Goal: Information Seeking & Learning: Learn about a topic

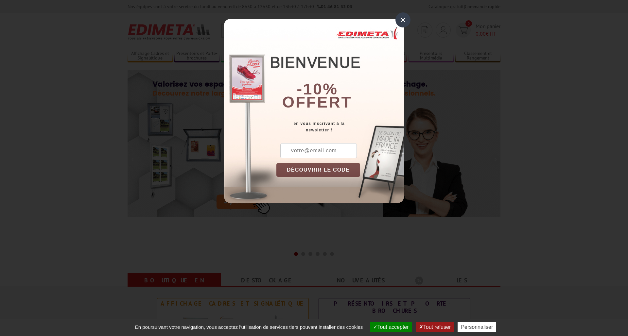
click at [403, 19] on div "×" at bounding box center [403, 19] width 15 height 15
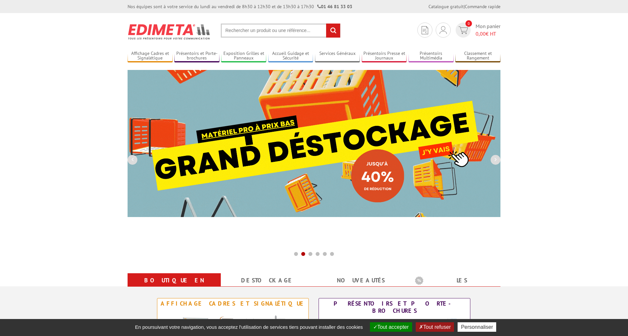
click at [336, 161] on img at bounding box center [314, 143] width 373 height 147
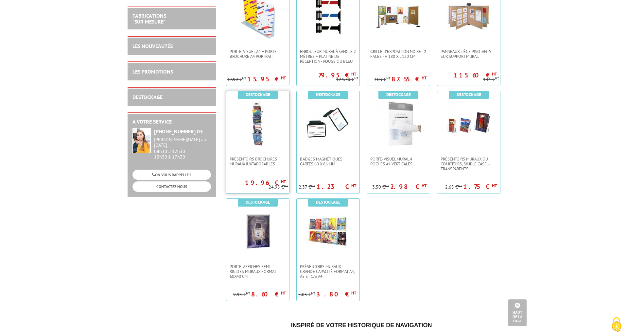
scroll to position [1022, 0]
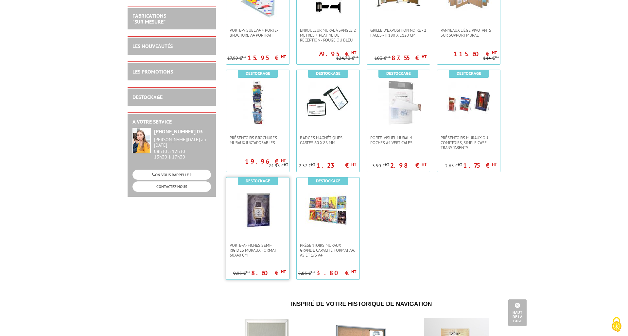
click at [257, 217] on img at bounding box center [258, 211] width 46 height 46
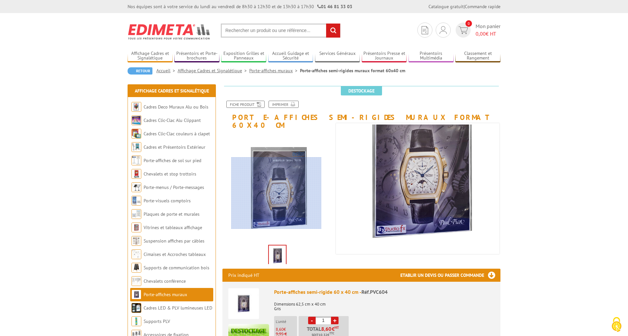
click at [277, 193] on div at bounding box center [276, 193] width 90 height 72
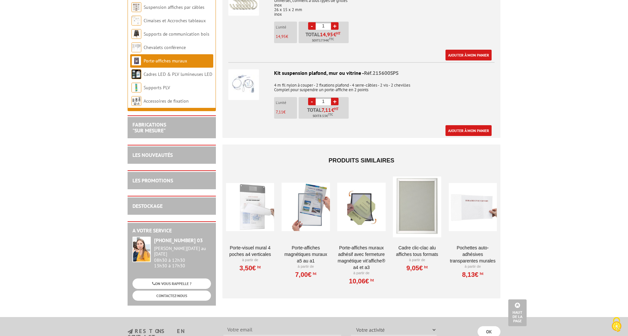
scroll to position [517, 0]
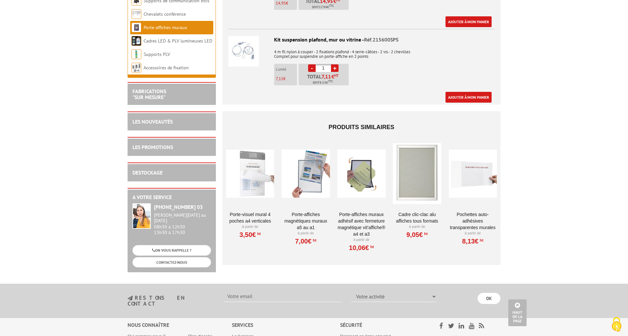
click at [425, 211] on link "Cadre Clic-Clac Alu affiches tous formats" at bounding box center [417, 217] width 48 height 13
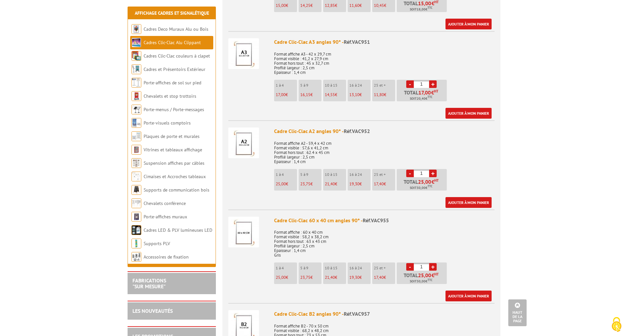
scroll to position [433, 0]
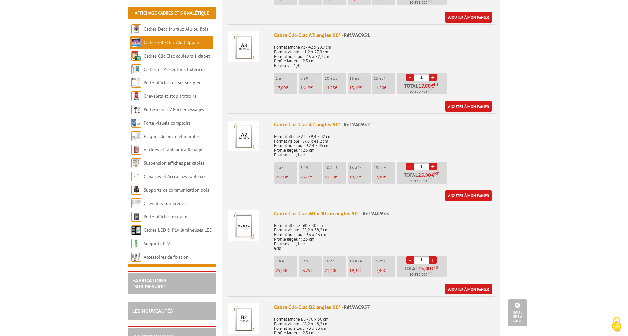
click at [246, 227] on img at bounding box center [243, 225] width 31 height 31
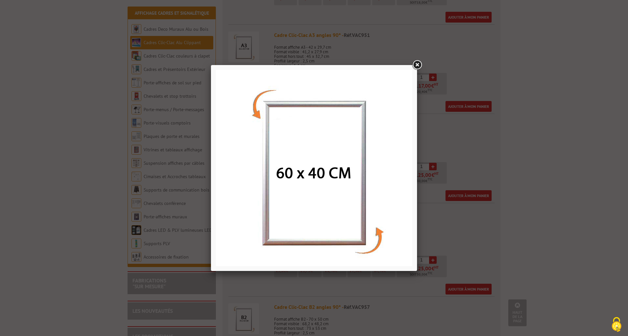
click at [419, 65] on link at bounding box center [417, 65] width 12 height 12
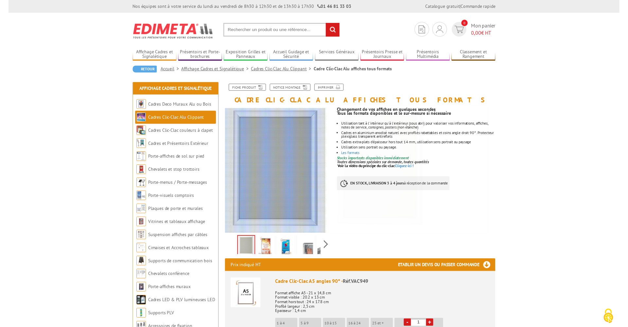
scroll to position [0, 0]
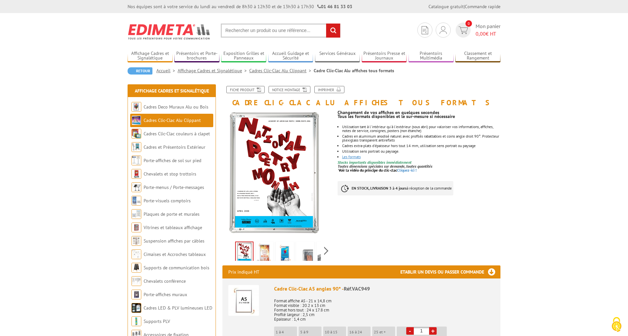
click at [352, 156] on link "Les formats" at bounding box center [351, 156] width 19 height 5
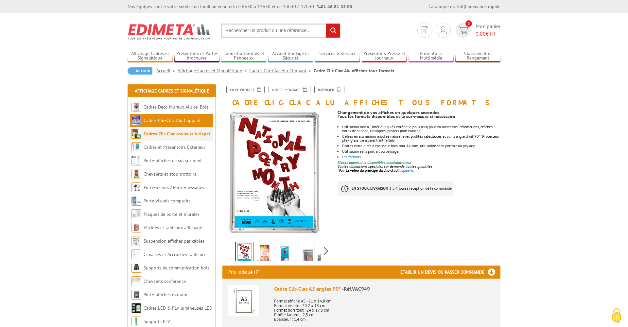
click at [183, 137] on li "Cadres Clic-Clac couleurs à clapet" at bounding box center [171, 133] width 83 height 13
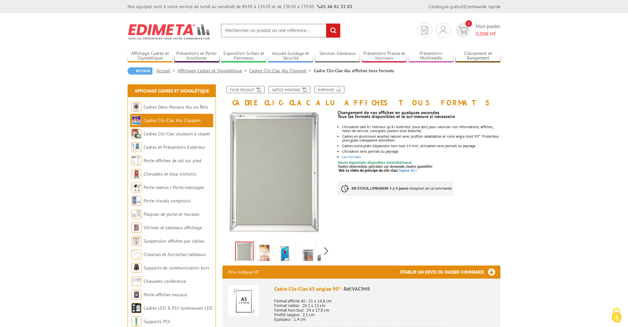
click at [178, 122] on link "Cadres Clic-Clac Alu Clippant" at bounding box center [172, 120] width 57 height 6
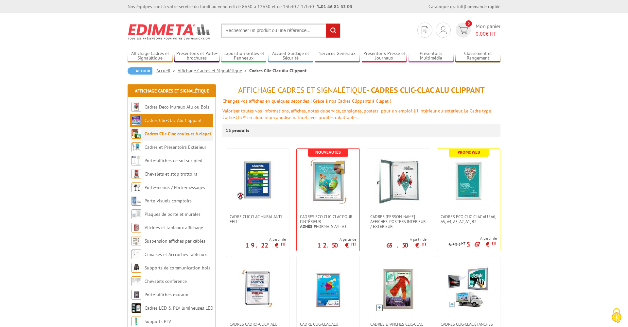
click at [171, 135] on link "Cadres Clic-Clac couleurs à clapet" at bounding box center [178, 134] width 67 height 6
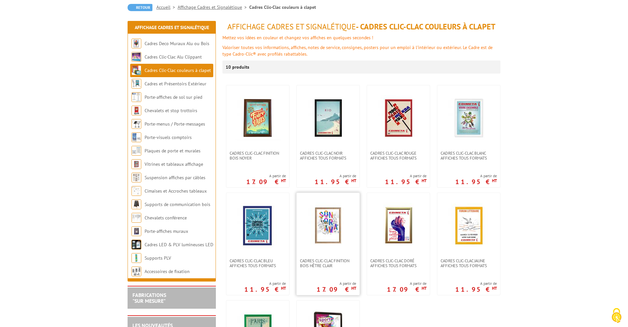
scroll to position [71, 0]
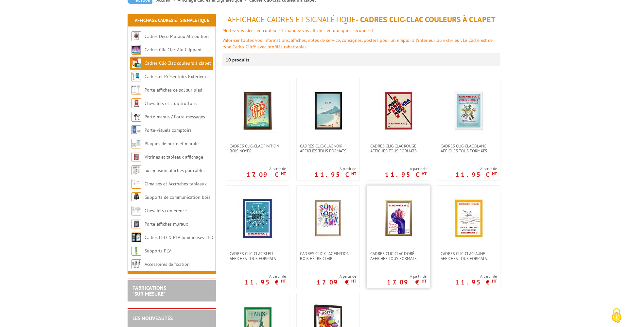
click at [401, 220] on img at bounding box center [399, 219] width 30 height 46
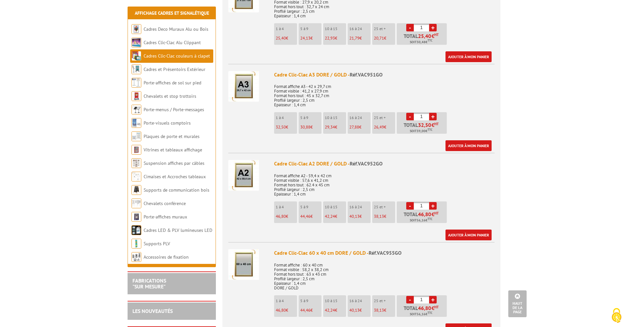
scroll to position [457, 0]
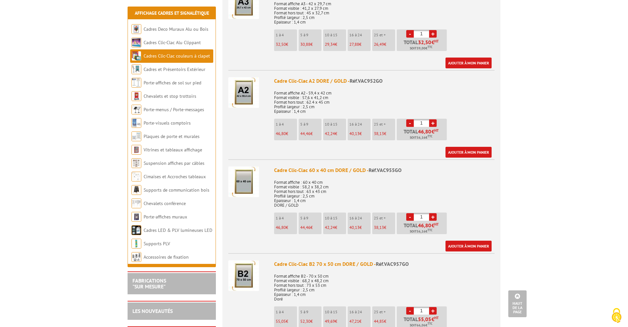
click at [433, 215] on link "+" at bounding box center [433, 217] width 8 height 8
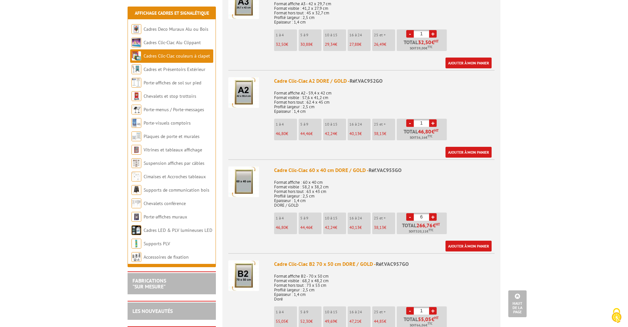
click at [433, 215] on link "+" at bounding box center [433, 217] width 8 height 8
type input "7"
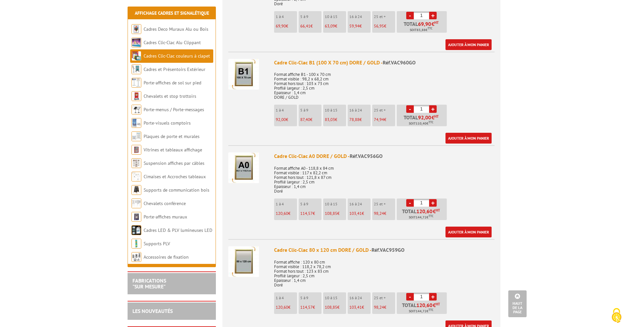
scroll to position [940, 0]
click at [432, 294] on link "+" at bounding box center [433, 297] width 8 height 8
click at [409, 293] on link "-" at bounding box center [410, 297] width 8 height 8
type input "1"
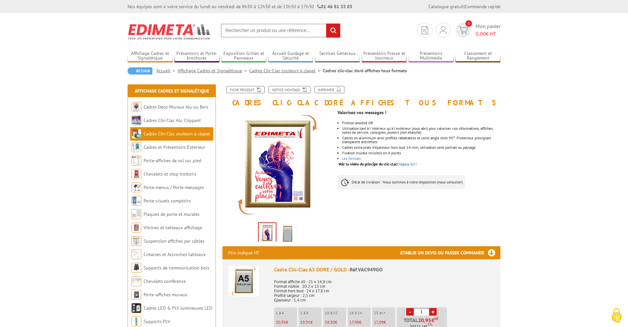
scroll to position [0, 0]
click at [171, 161] on link "Porte-affiches de sol sur pied" at bounding box center [173, 161] width 59 height 6
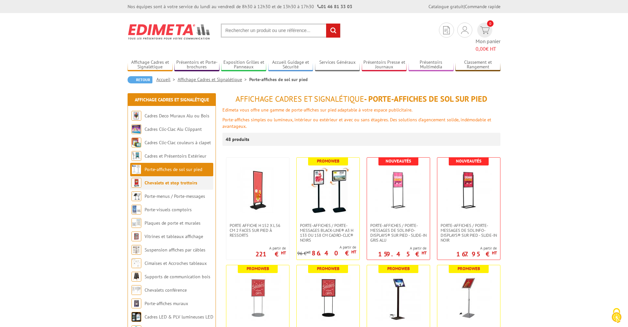
click at [171, 180] on link "Chevalets et stop trottoirs" at bounding box center [171, 183] width 53 height 6
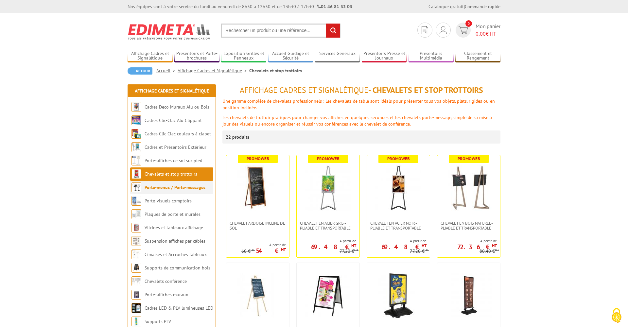
click at [172, 187] on link "Porte-menus / Porte-messages" at bounding box center [175, 188] width 61 height 6
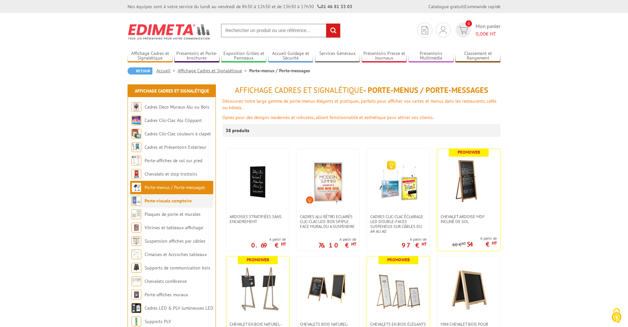
click at [174, 201] on link "Porte-visuels comptoirs" at bounding box center [168, 201] width 47 height 6
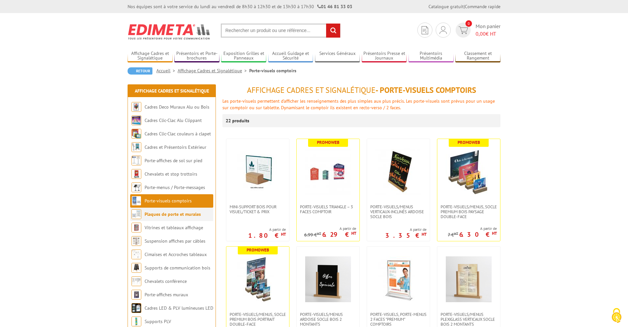
click at [194, 214] on link "Plaques de porte et murales" at bounding box center [173, 214] width 56 height 6
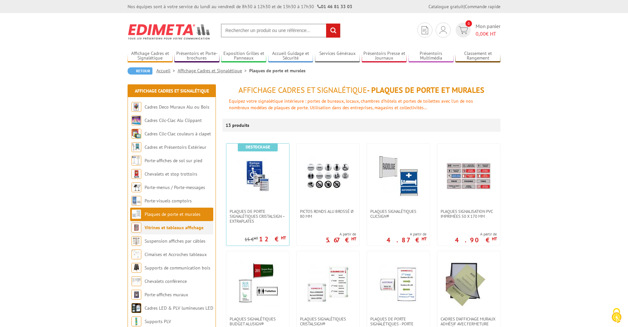
click at [172, 230] on link "Vitrines et tableaux affichage" at bounding box center [174, 228] width 59 height 6
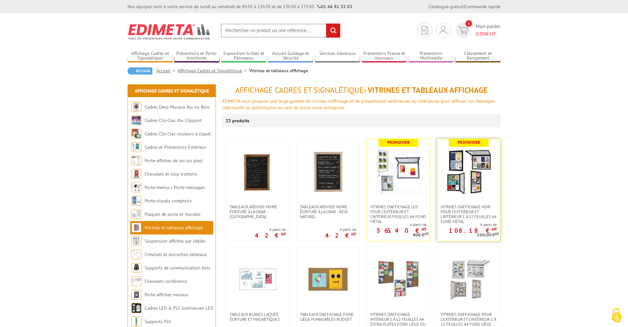
click at [461, 184] on img at bounding box center [469, 172] width 46 height 46
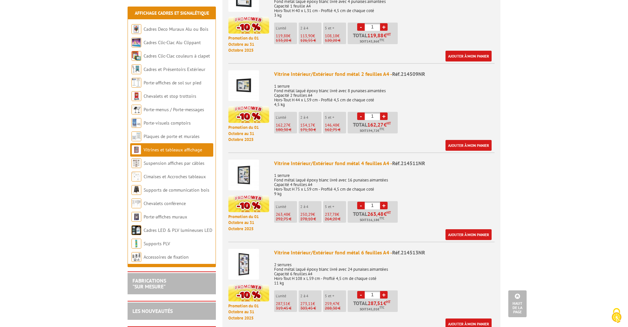
scroll to position [412, 0]
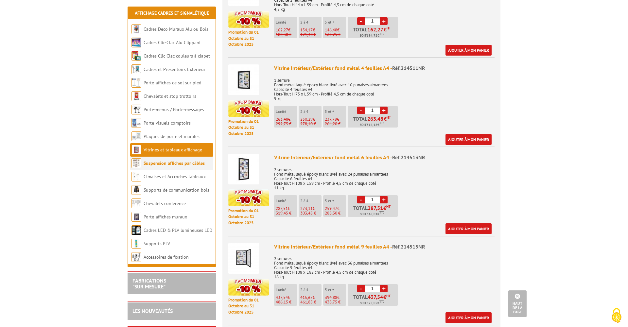
click at [188, 167] on li "Suspension affiches par câbles" at bounding box center [171, 163] width 83 height 13
click at [180, 163] on link "Suspension affiches par câbles" at bounding box center [174, 163] width 61 height 6
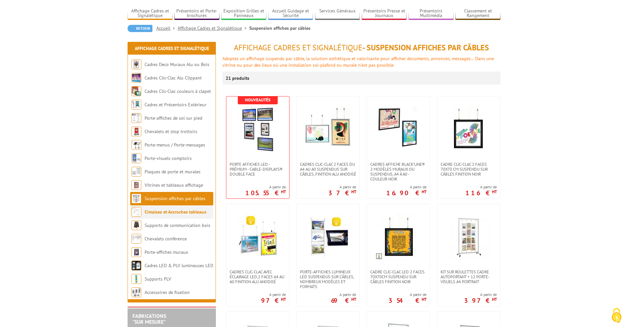
scroll to position [45, 0]
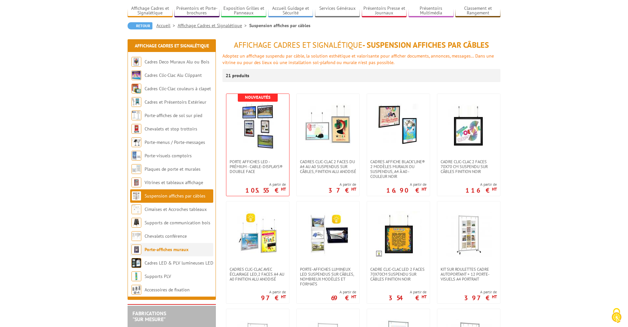
click at [176, 251] on link "Porte-affiches muraux" at bounding box center [167, 250] width 44 height 6
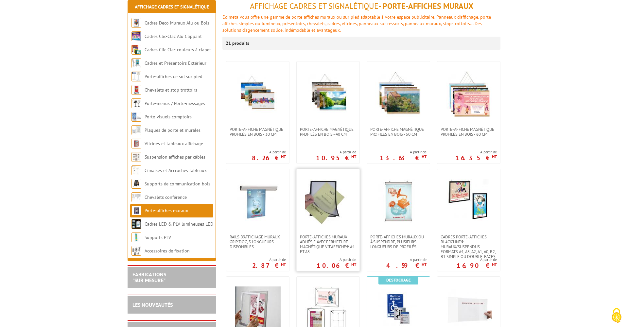
scroll to position [95, 0]
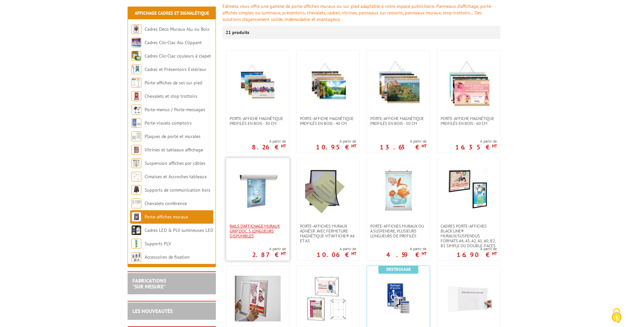
click at [261, 230] on span "Rails d'affichage muraux Grip'Doc, 5 longueurs disponibles" at bounding box center [258, 231] width 56 height 15
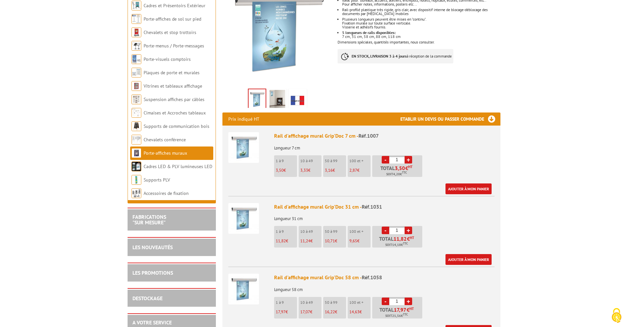
scroll to position [161, 0]
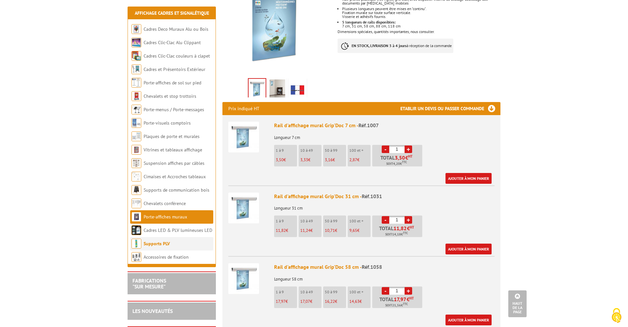
click at [161, 244] on link "Supports PLV" at bounding box center [157, 244] width 26 height 6
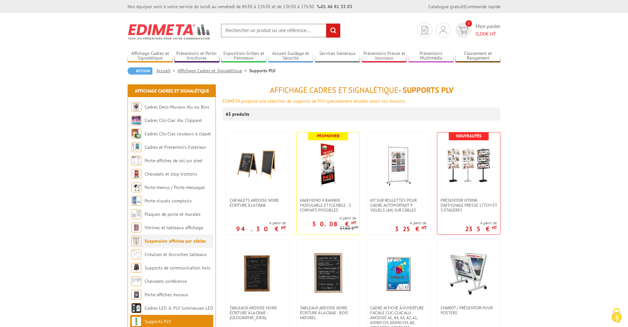
click at [170, 240] on link "Suspension affiches par câbles" at bounding box center [175, 241] width 61 height 6
